Goal: Information Seeking & Learning: Learn about a topic

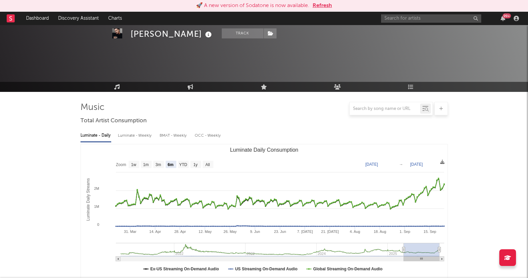
select select "6m"
select select "1w"
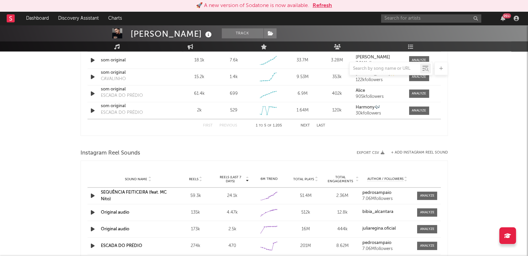
scroll to position [768, 0]
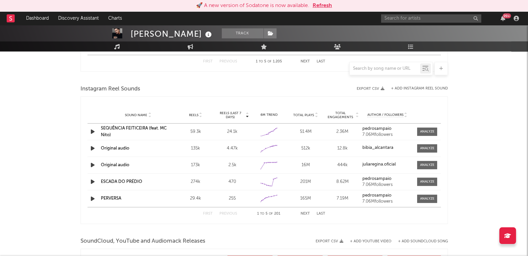
click at [424, 132] on div at bounding box center [427, 131] width 14 height 5
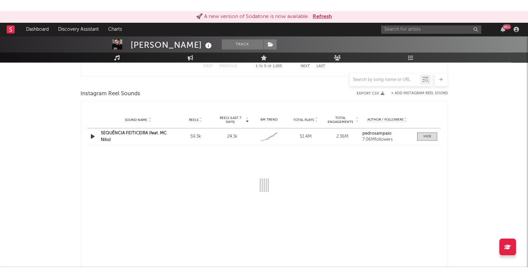
scroll to position [810, 0]
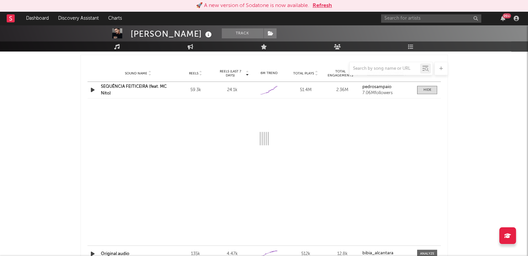
select select "1w"
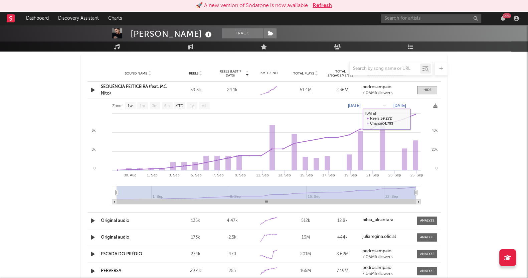
drag, startPoint x: 471, startPoint y: 149, endPoint x: 467, endPoint y: 149, distance: 4.4
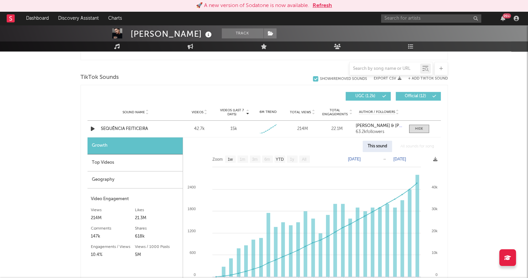
scroll to position [476, 0]
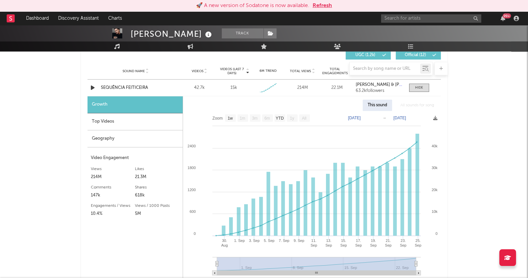
click at [96, 140] on div "Geography" at bounding box center [134, 138] width 95 height 17
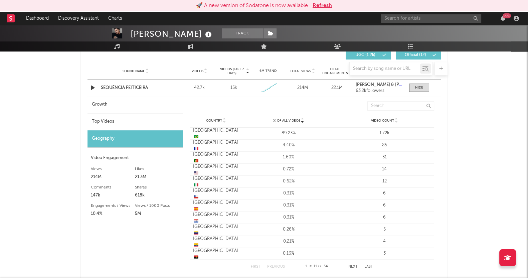
click at [194, 134] on div "Brazil 🇧🇷" at bounding box center [216, 133] width 46 height 13
click at [210, 191] on div "Chile 🇨🇱" at bounding box center [216, 193] width 46 height 13
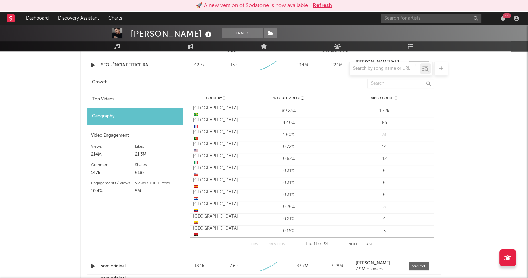
scroll to position [518, 0]
